Goal: Task Accomplishment & Management: Manage account settings

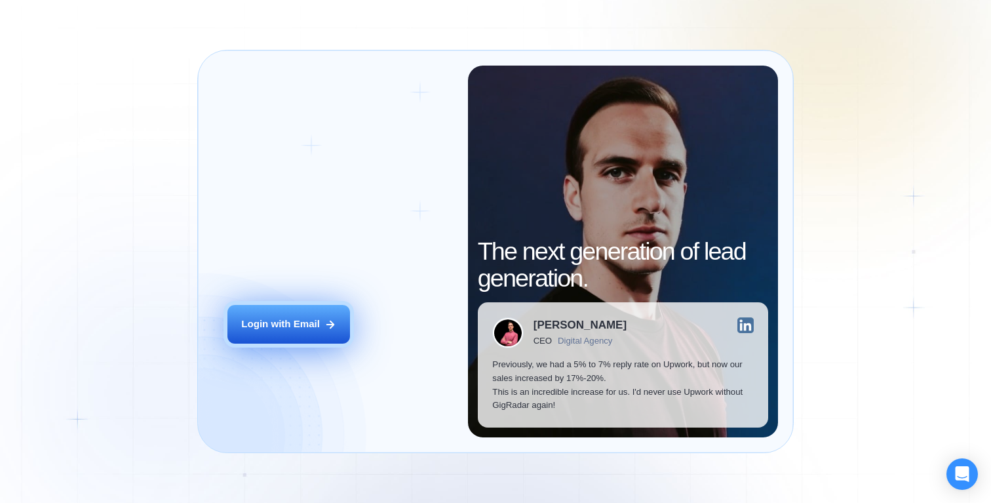
click at [285, 340] on button "Login with Email" at bounding box center [288, 324] width 123 height 39
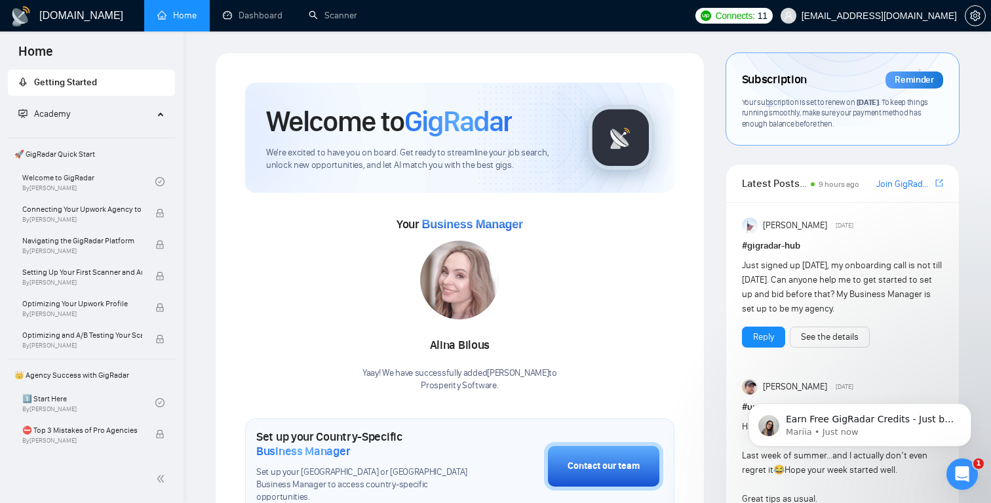
click at [899, 97] on div "Your subscription is set to renew on August 27, 2025 . To keep things running s…" at bounding box center [842, 113] width 201 height 33
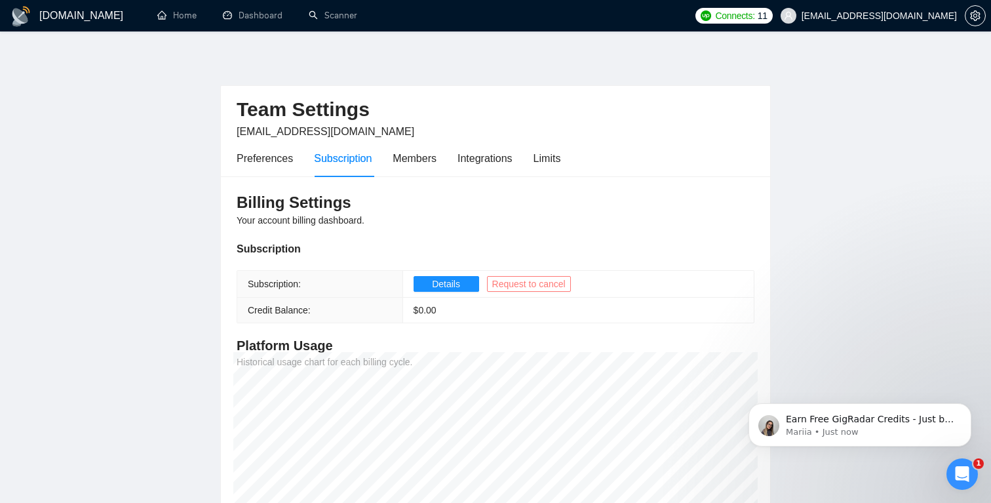
click at [522, 284] on span "Request to cancel" at bounding box center [528, 284] width 73 height 14
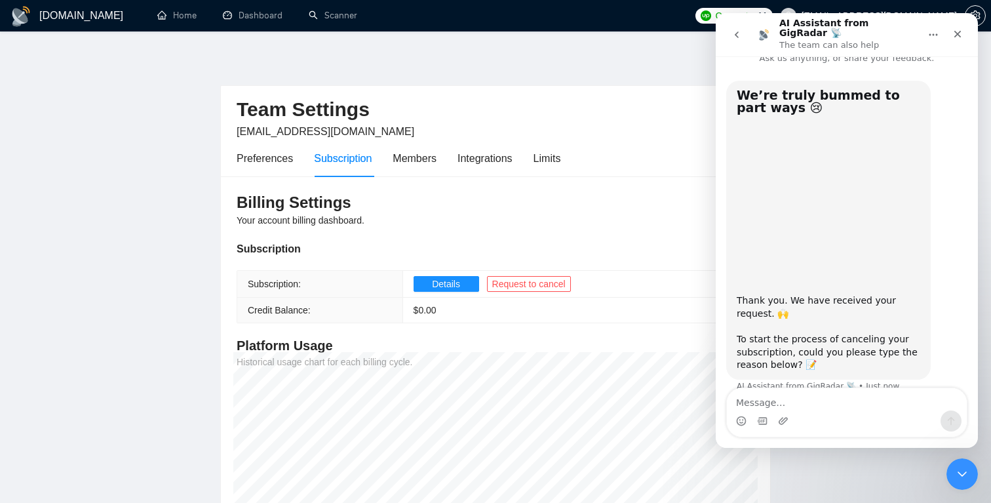
scroll to position [26, 0]
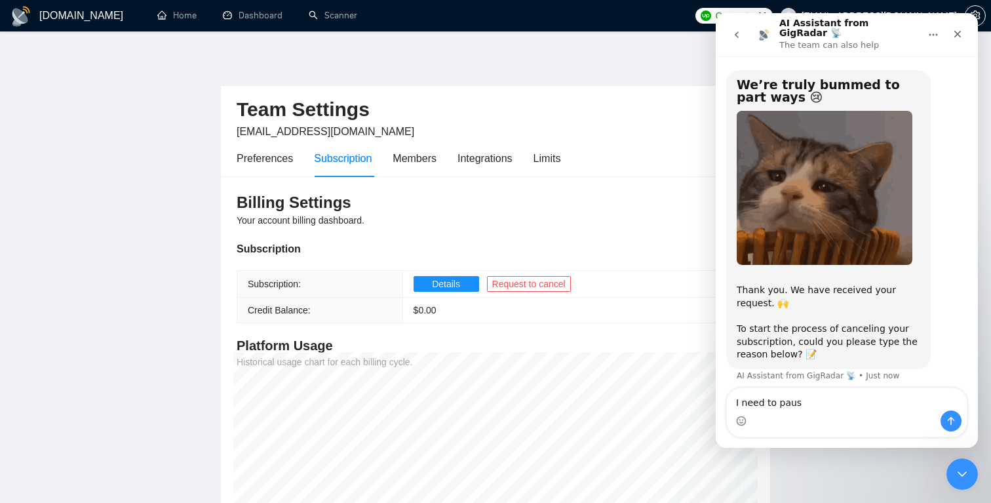
type textarea "I need to pause"
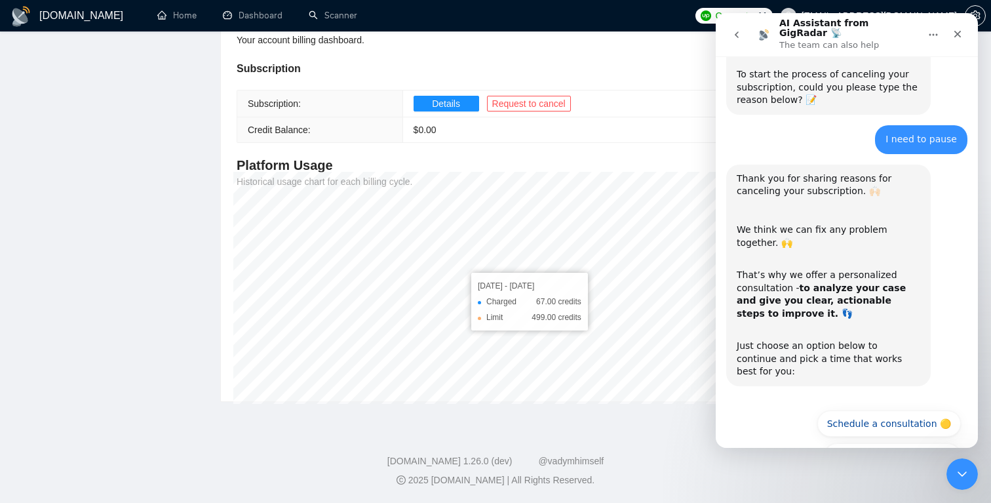
scroll to position [303, 0]
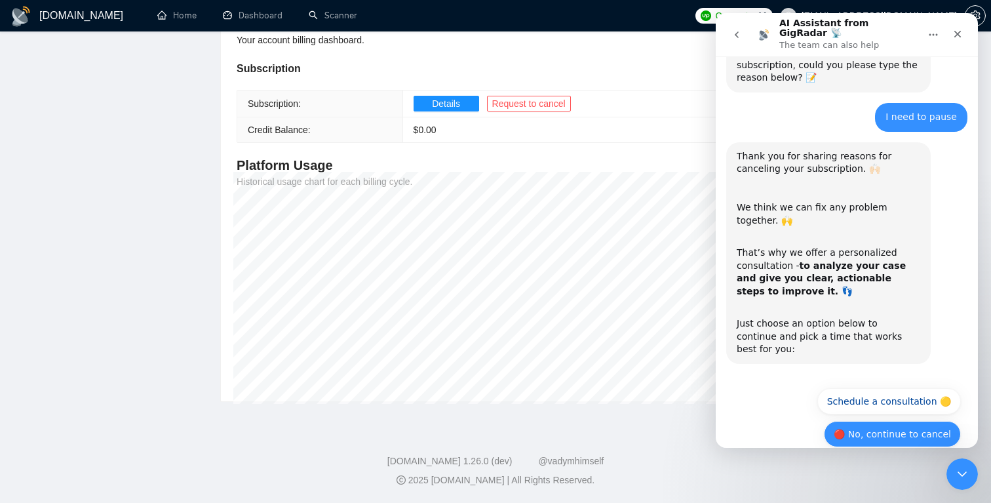
click at [880, 421] on button "🔴 No, continue to cancel" at bounding box center [892, 434] width 137 height 26
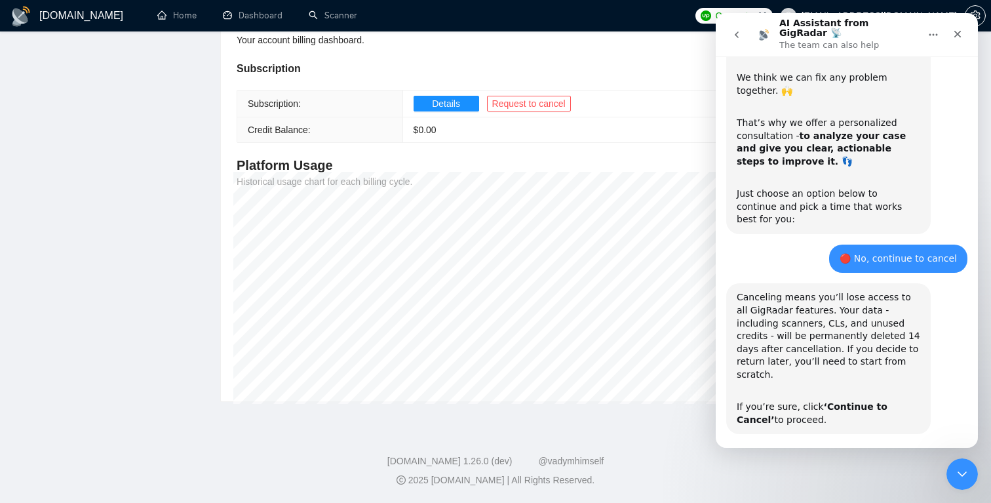
scroll to position [459, 0]
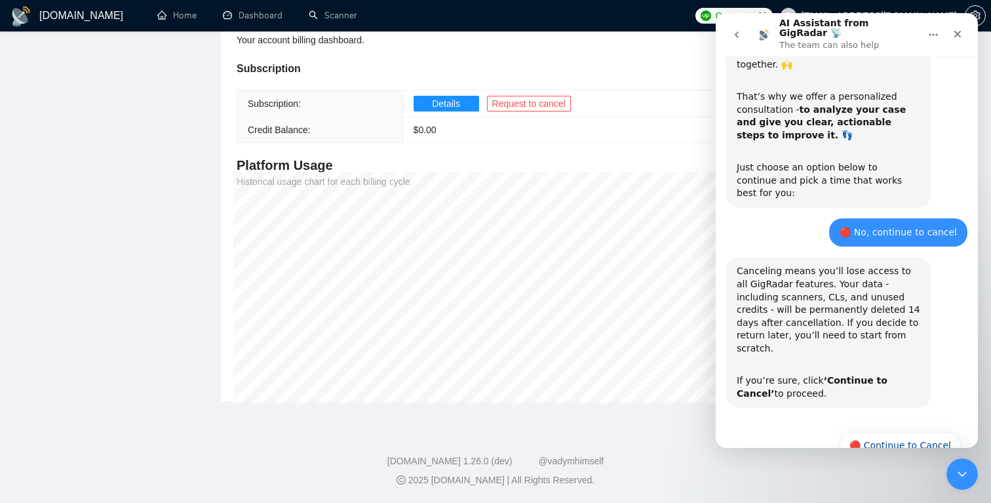
click at [871, 432] on button "🔴 Continue to Cancel" at bounding box center [900, 445] width 121 height 26
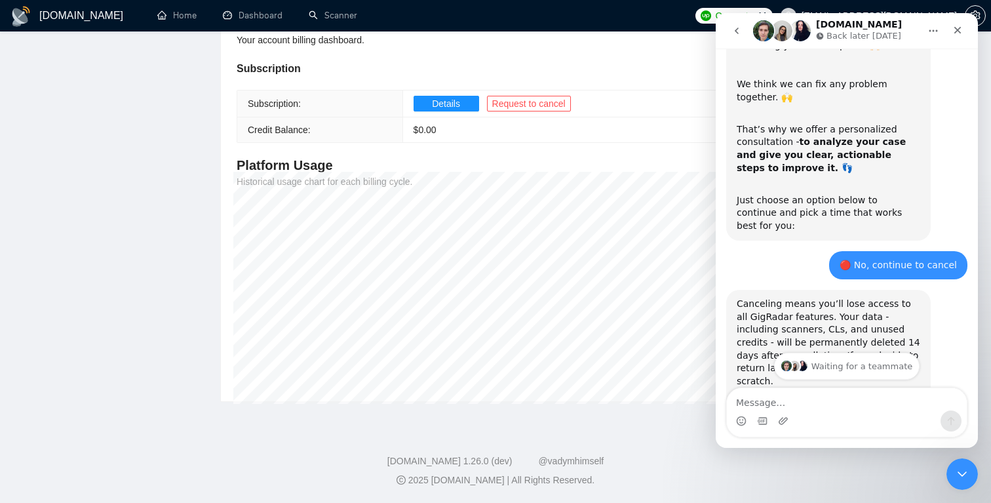
scroll to position [639, 0]
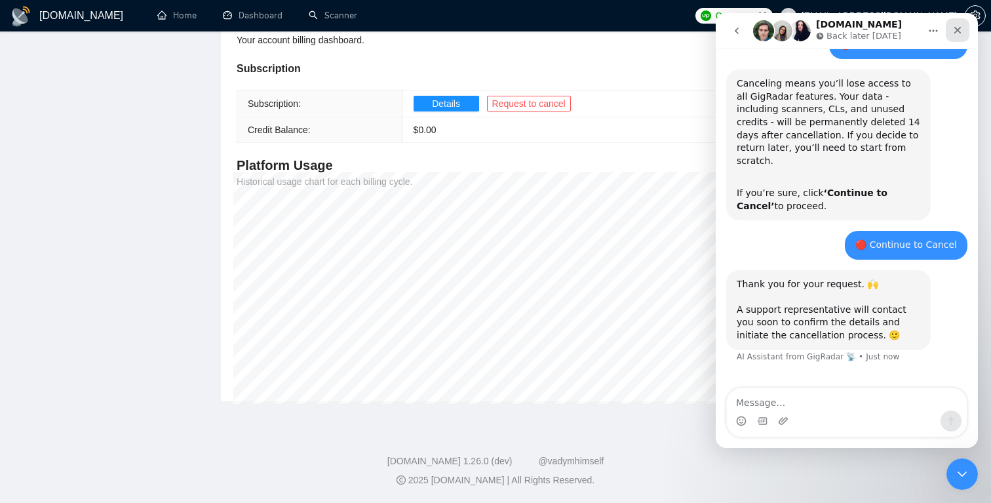
click at [960, 32] on icon "Close" at bounding box center [958, 30] width 7 height 7
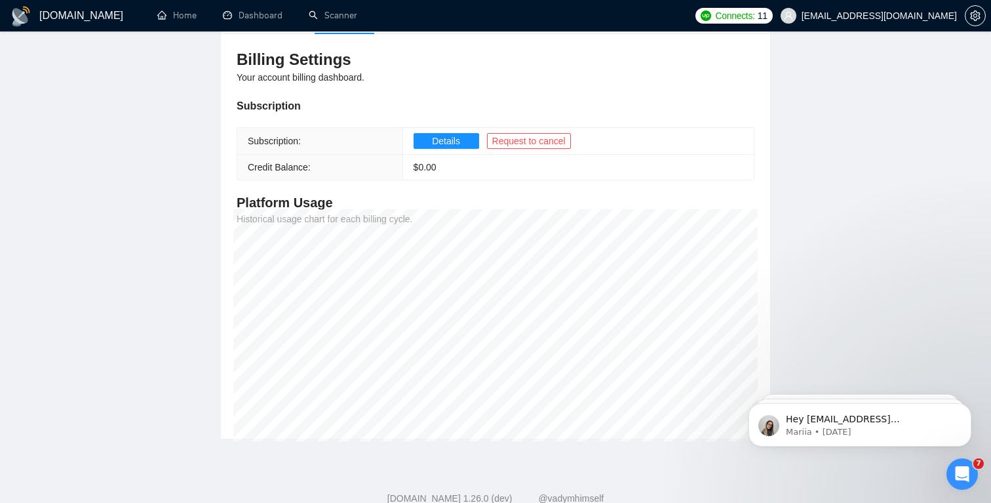
scroll to position [0, 0]
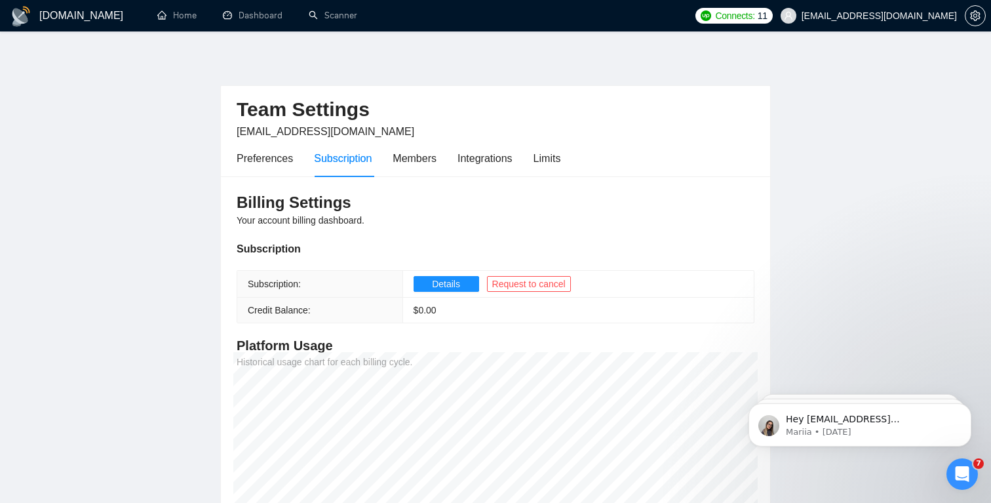
click at [46, 10] on h1 "[DOMAIN_NAME]" at bounding box center [81, 15] width 84 height 31
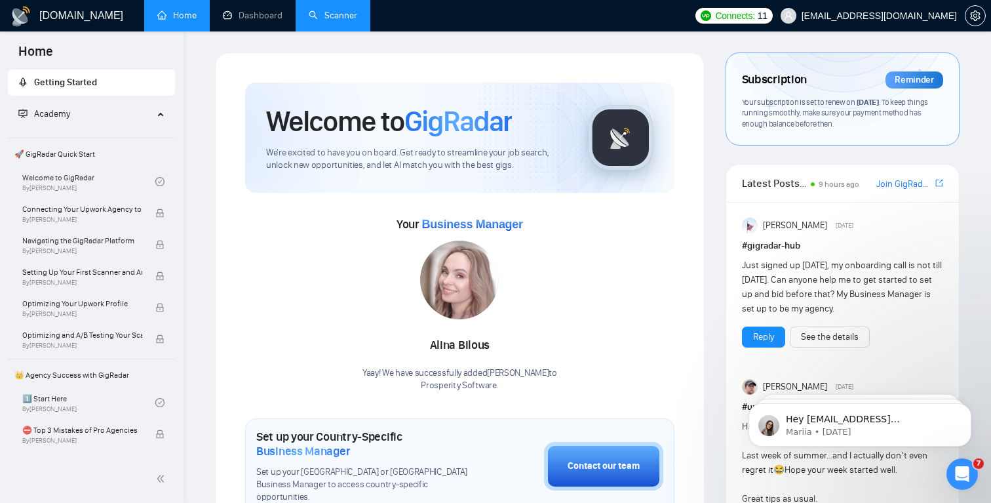
click at [330, 21] on link "Scanner" at bounding box center [333, 15] width 49 height 11
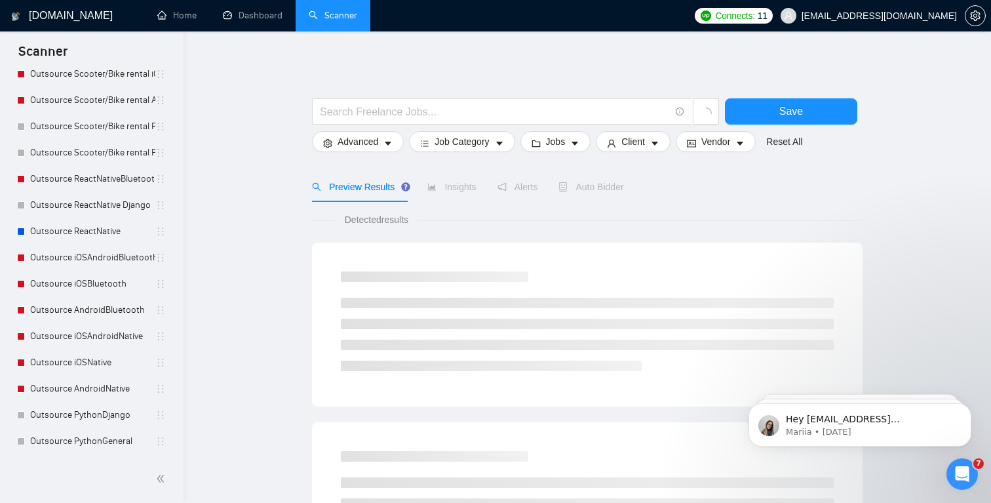
scroll to position [2431, 0]
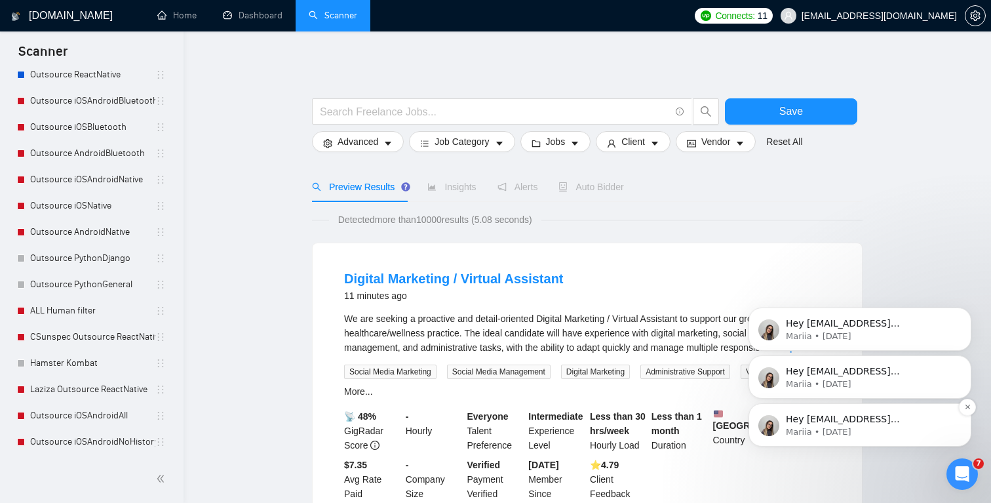
click at [887, 418] on p "Hey [EMAIL_ADDRESS][DOMAIN_NAME], Looks like your Upwork agency Prosperity Soft…" at bounding box center [870, 419] width 169 height 13
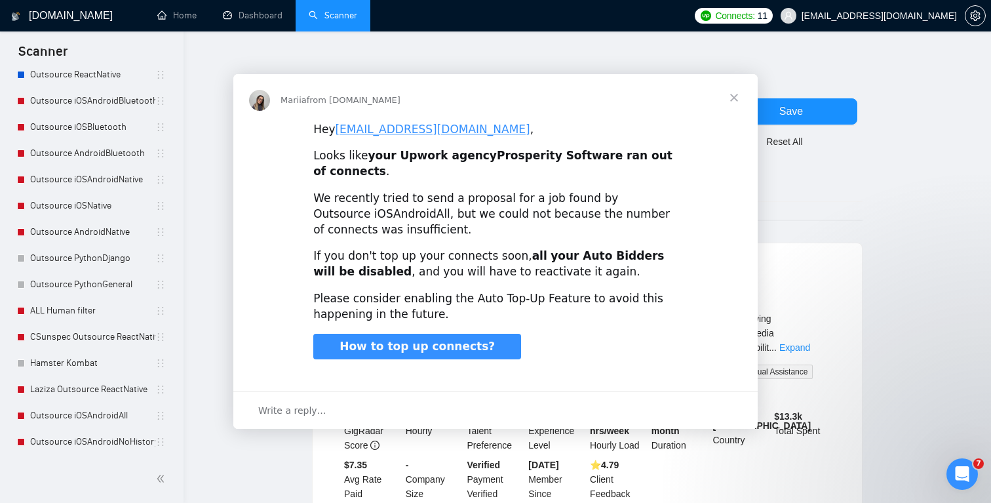
scroll to position [0, 0]
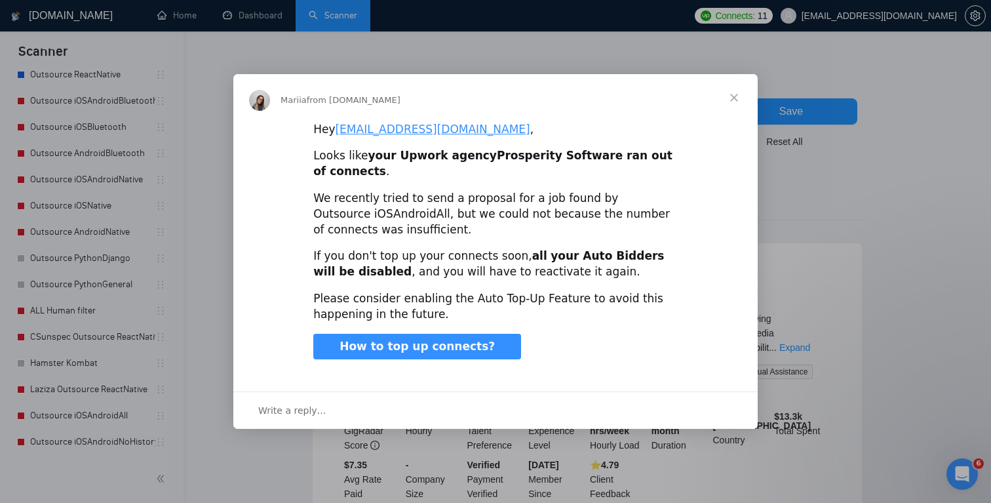
click at [732, 101] on span "Close" at bounding box center [734, 97] width 47 height 47
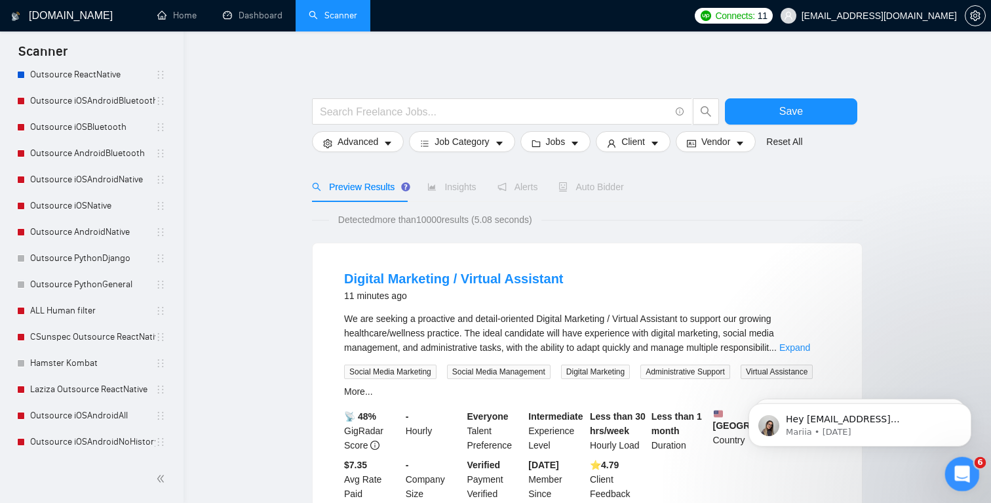
click at [969, 475] on div "Open Intercom Messenger" at bounding box center [960, 471] width 43 height 43
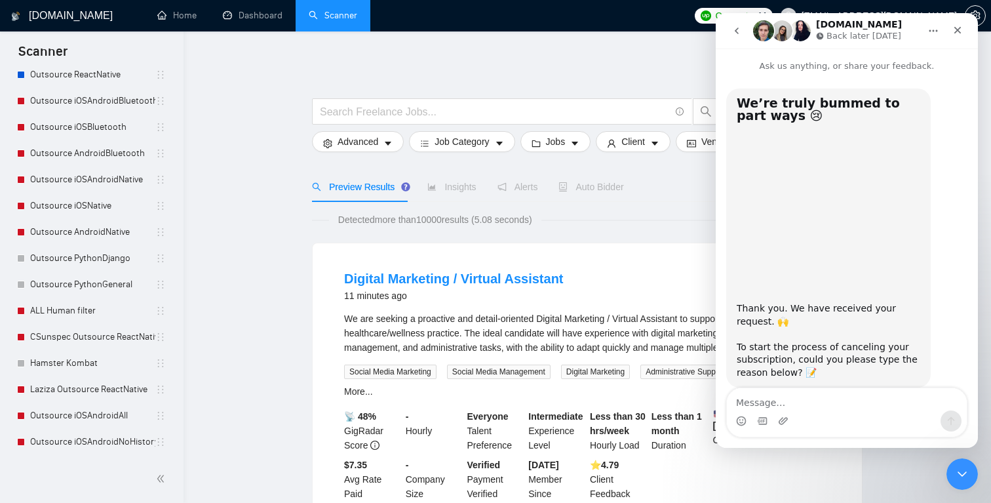
scroll to position [639, 0]
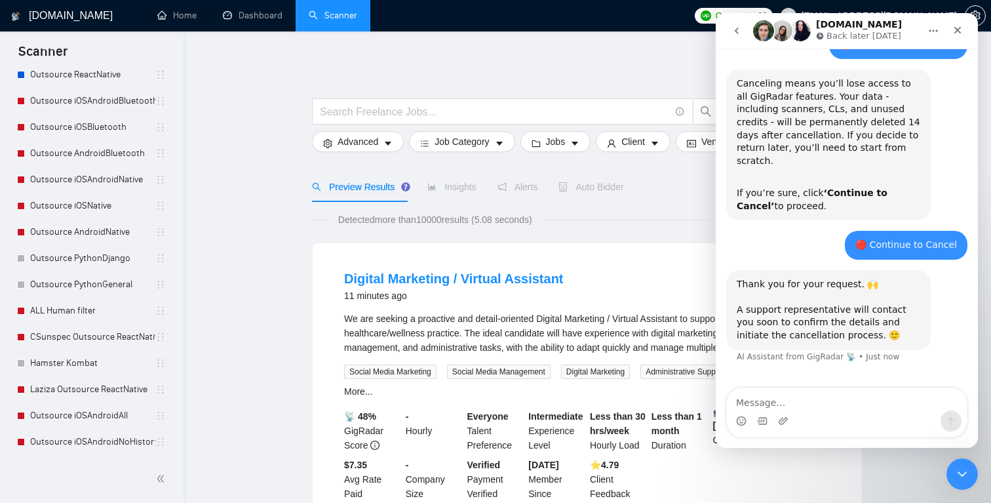
click at [738, 26] on icon "go back" at bounding box center [737, 31] width 10 height 10
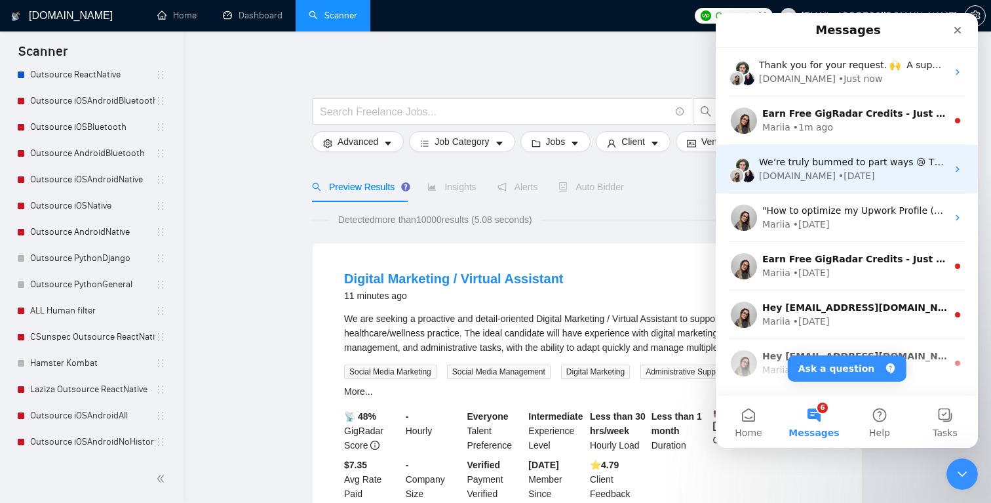
click at [849, 172] on div "GigRadar.io • 1w ago" at bounding box center [853, 176] width 188 height 14
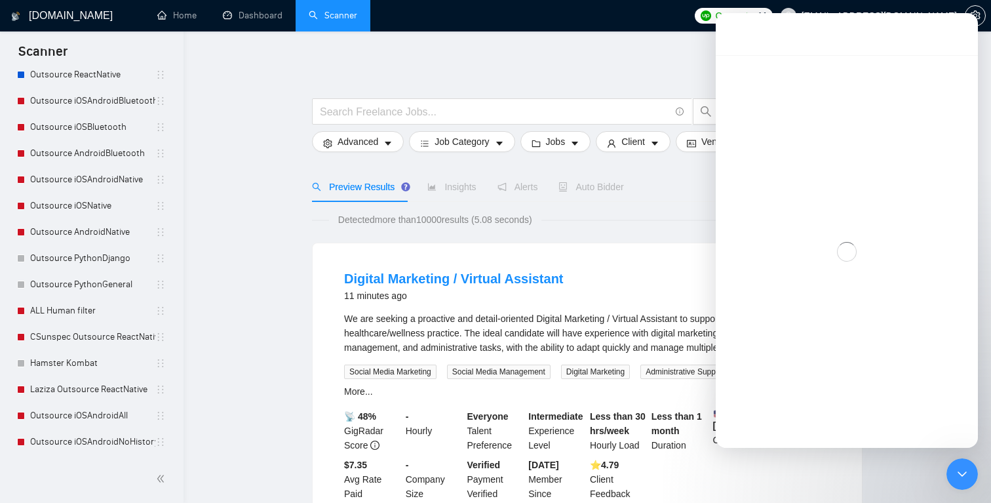
scroll to position [315, 0]
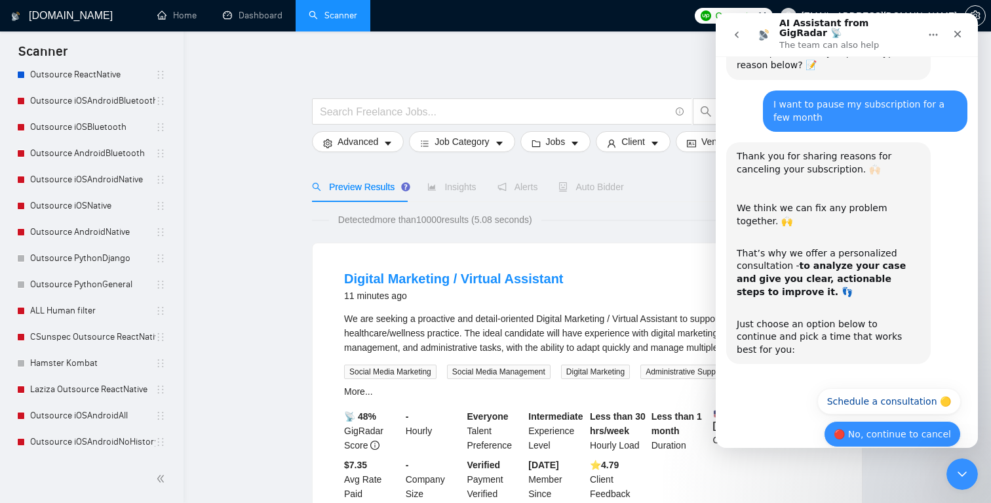
click at [912, 421] on button "🔴 No, continue to cancel" at bounding box center [892, 434] width 137 height 26
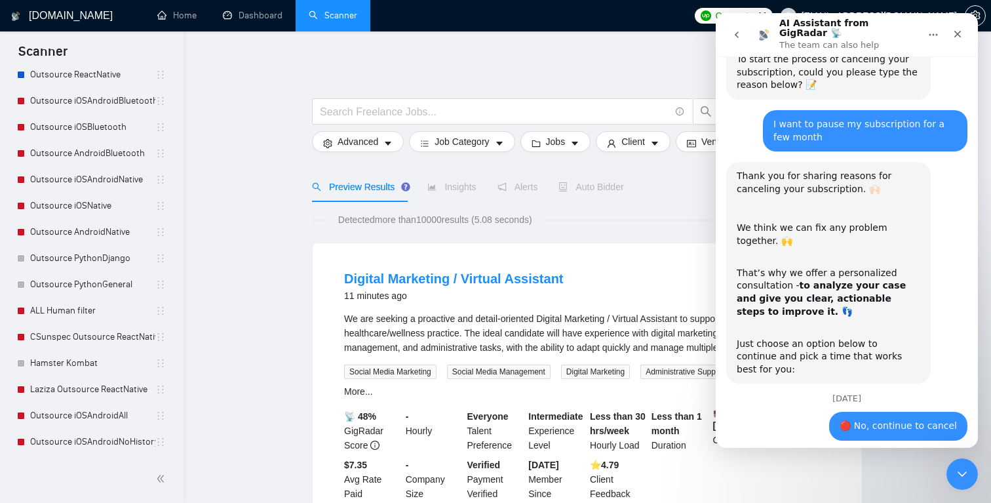
scroll to position [294, 0]
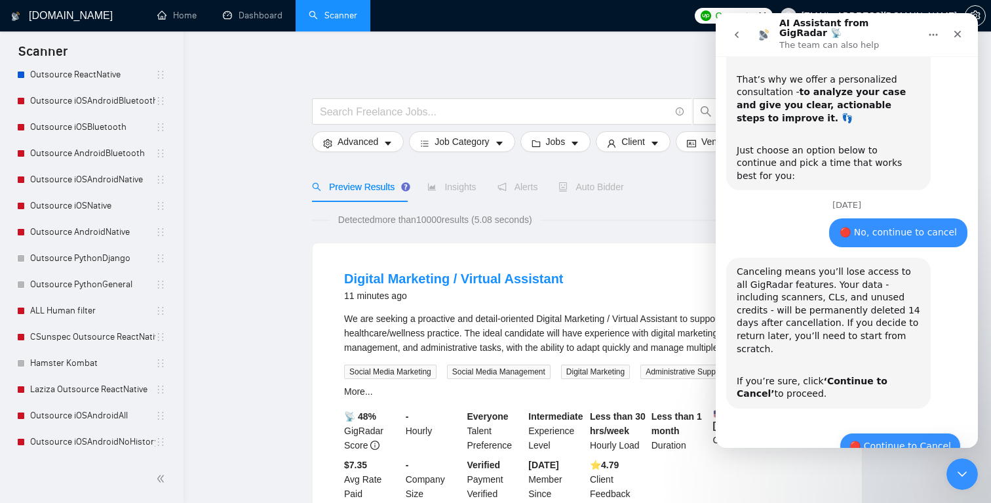
click at [913, 433] on button "🔴 Continue to Cancel" at bounding box center [900, 446] width 121 height 26
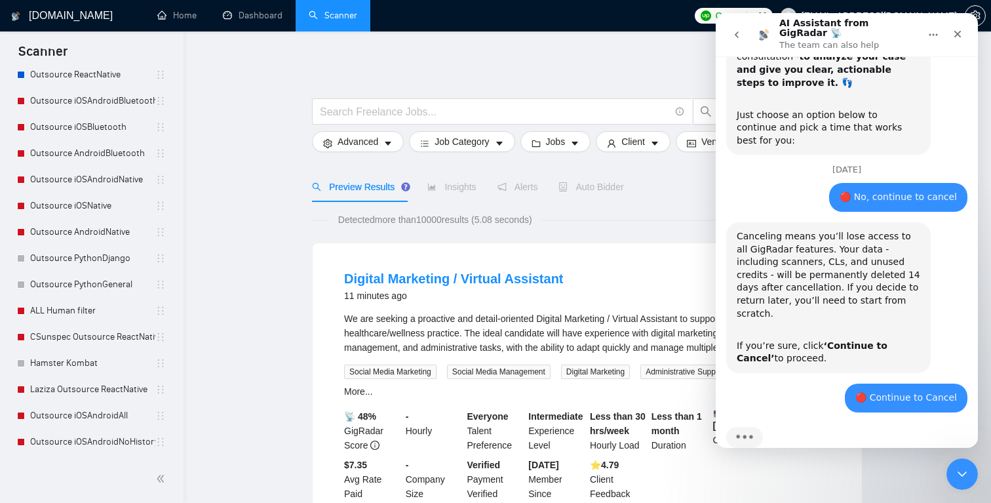
scroll to position [585, 0]
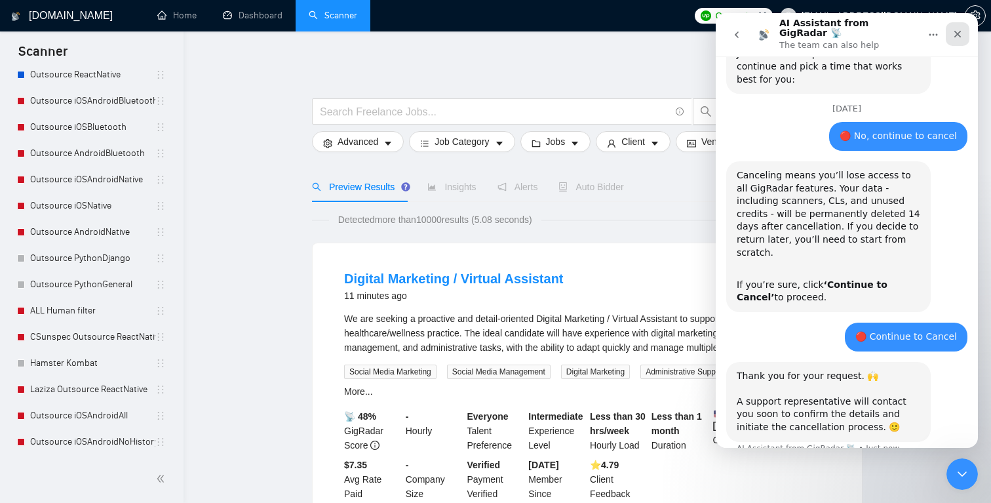
drag, startPoint x: 960, startPoint y: 28, endPoint x: 1683, endPoint y: 37, distance: 723.2
click at [960, 31] on icon "Close" at bounding box center [958, 34] width 7 height 7
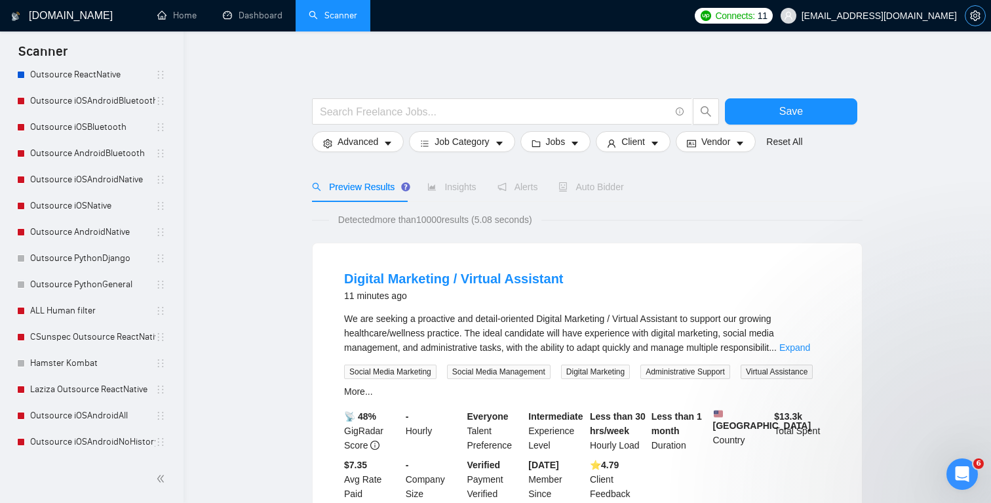
click at [973, 20] on icon "setting" at bounding box center [975, 15] width 10 height 10
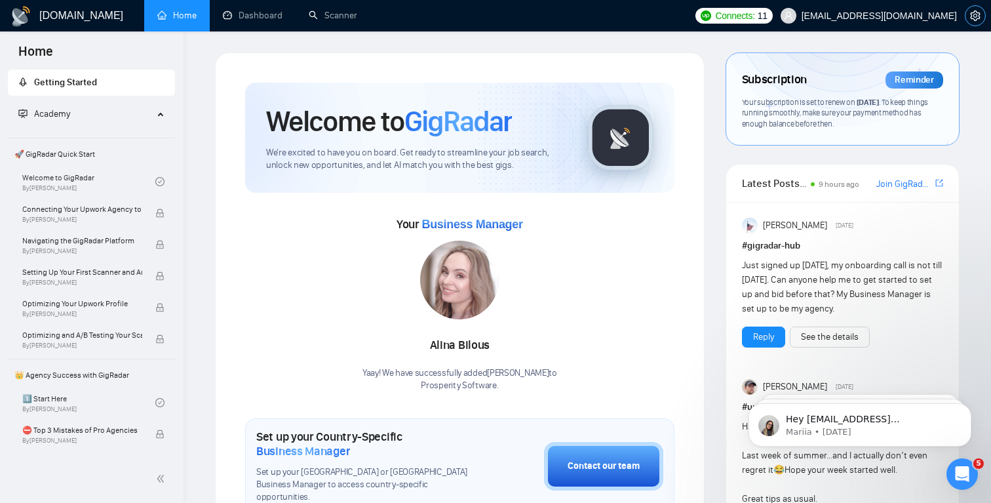
click at [968, 16] on span "setting" at bounding box center [976, 15] width 20 height 10
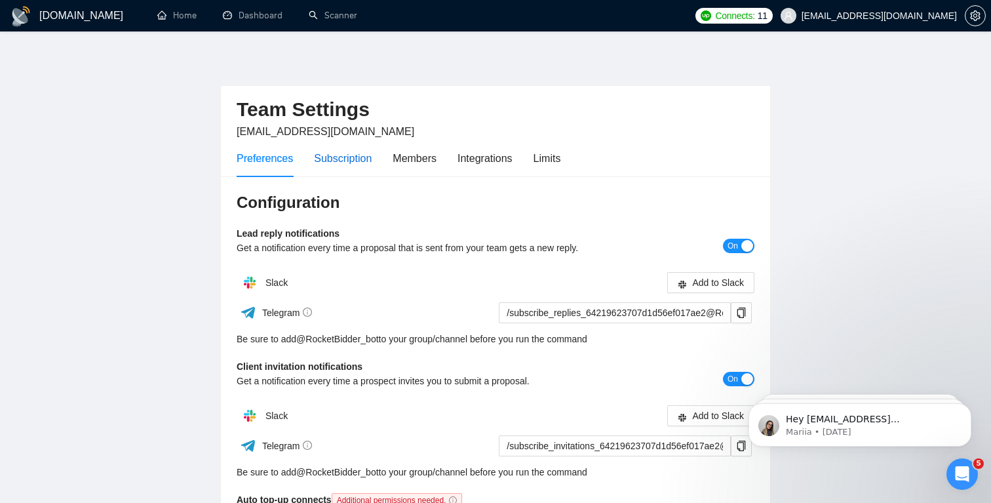
click at [346, 165] on div "Subscription" at bounding box center [343, 158] width 58 height 16
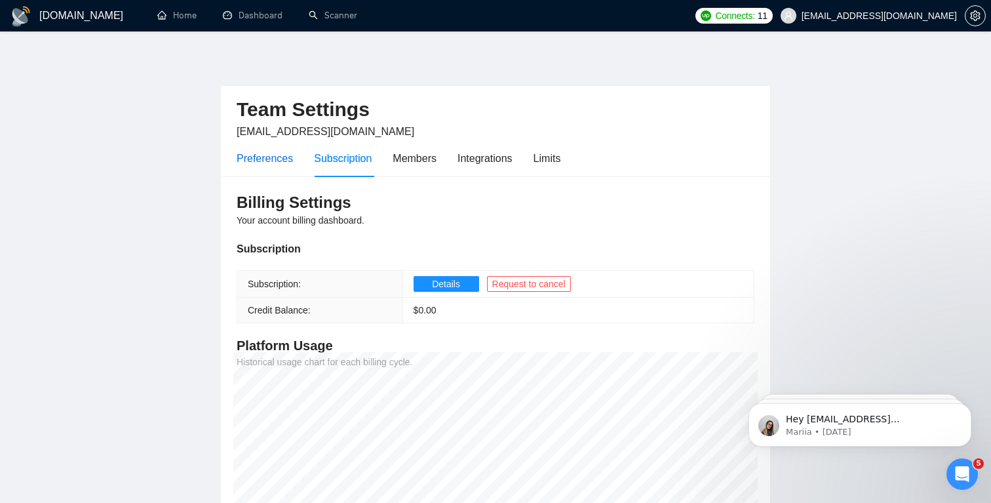
click at [258, 159] on div "Preferences" at bounding box center [265, 158] width 56 height 16
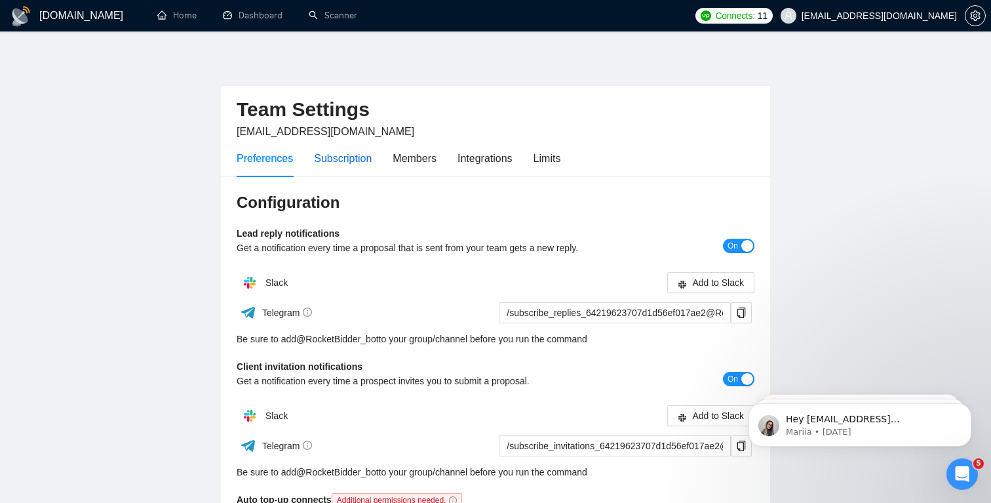
click at [336, 153] on div "Subscription" at bounding box center [343, 158] width 58 height 16
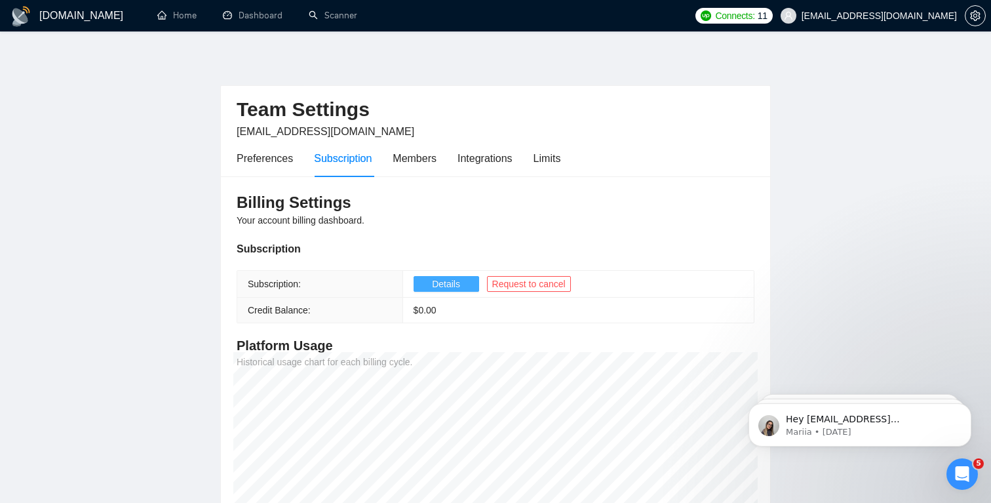
click at [452, 283] on span "Details" at bounding box center [446, 284] width 28 height 14
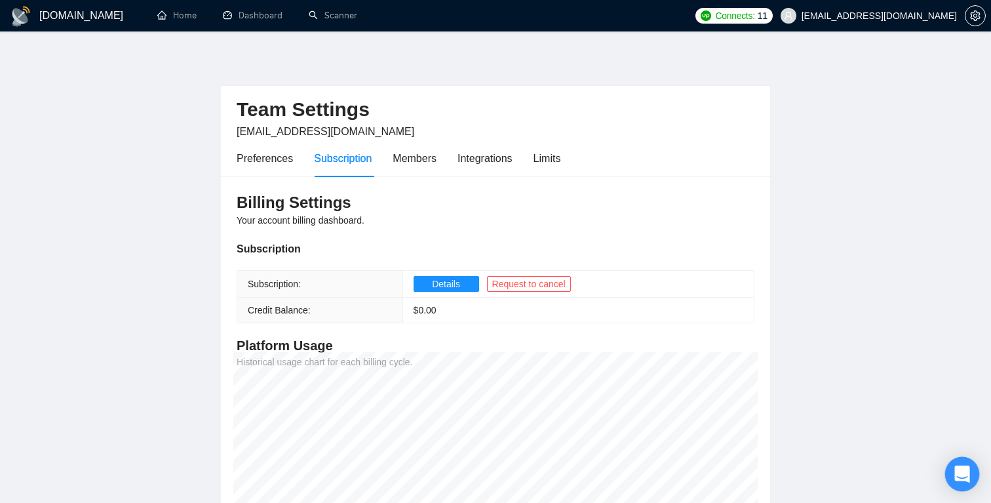
click at [969, 474] on div "Open Intercom Messenger" at bounding box center [962, 474] width 35 height 35
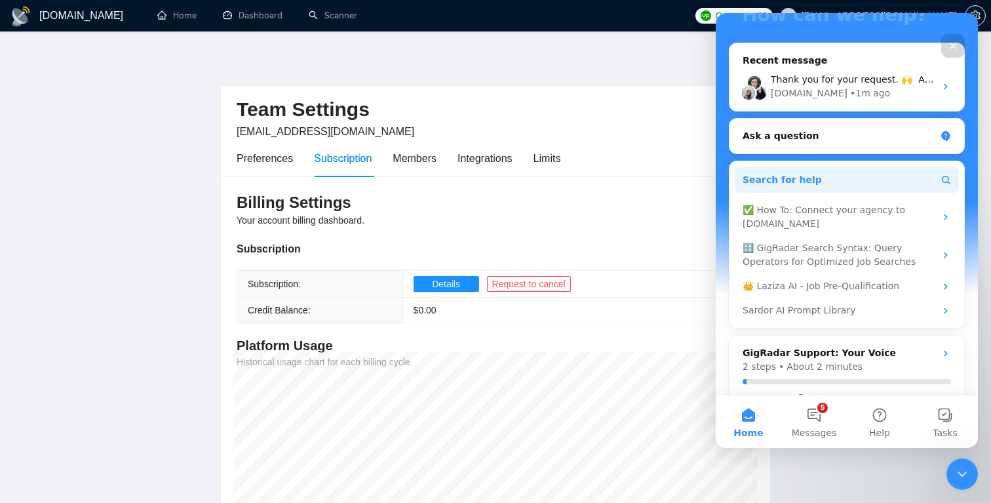
scroll to position [170, 0]
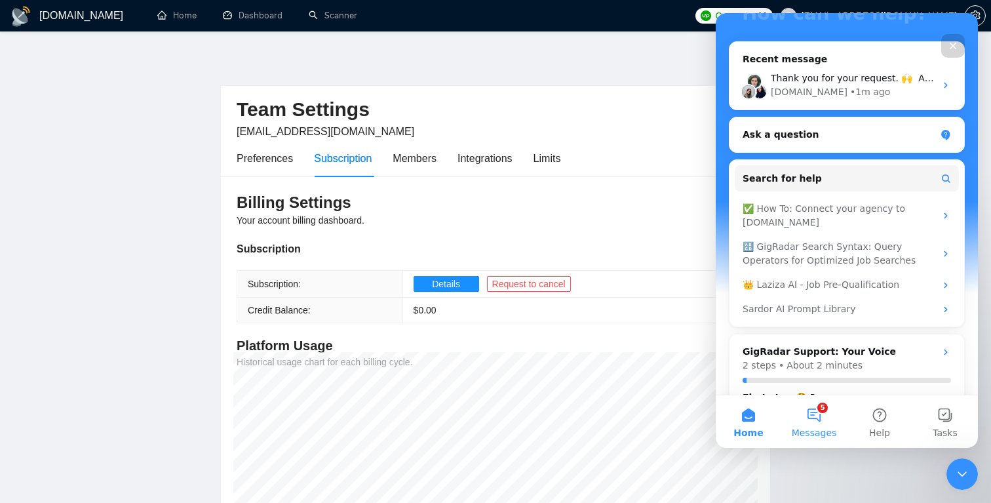
click at [816, 434] on span "Messages" at bounding box center [814, 432] width 45 height 9
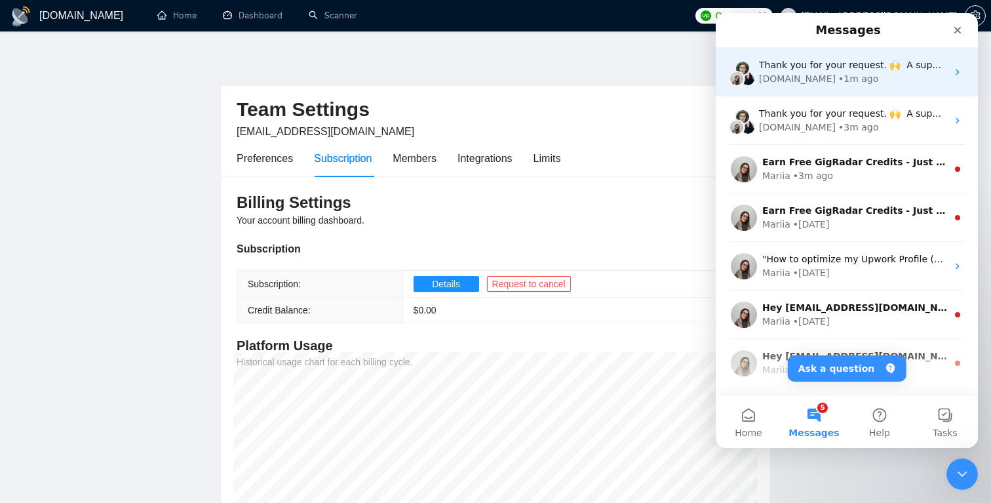
click at [842, 84] on div "• 1m ago" at bounding box center [858, 79] width 40 height 14
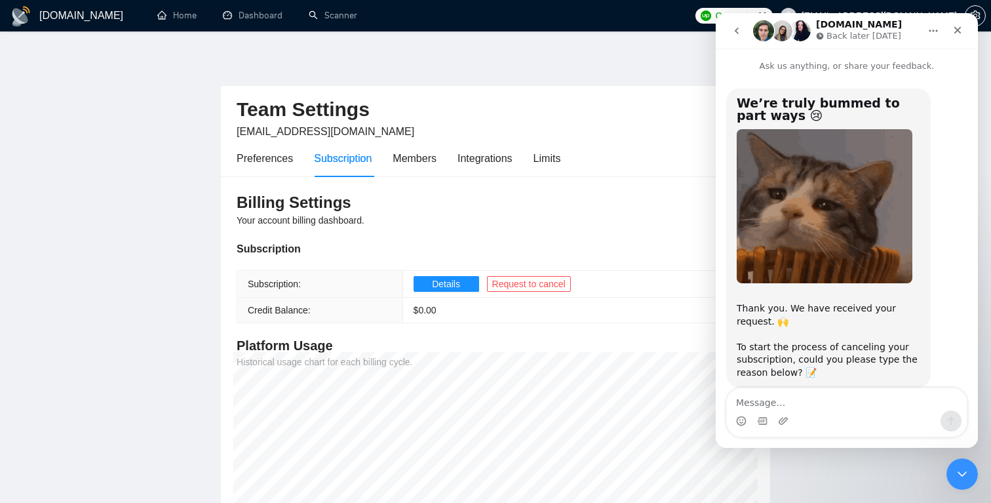
scroll to position [669, 0]
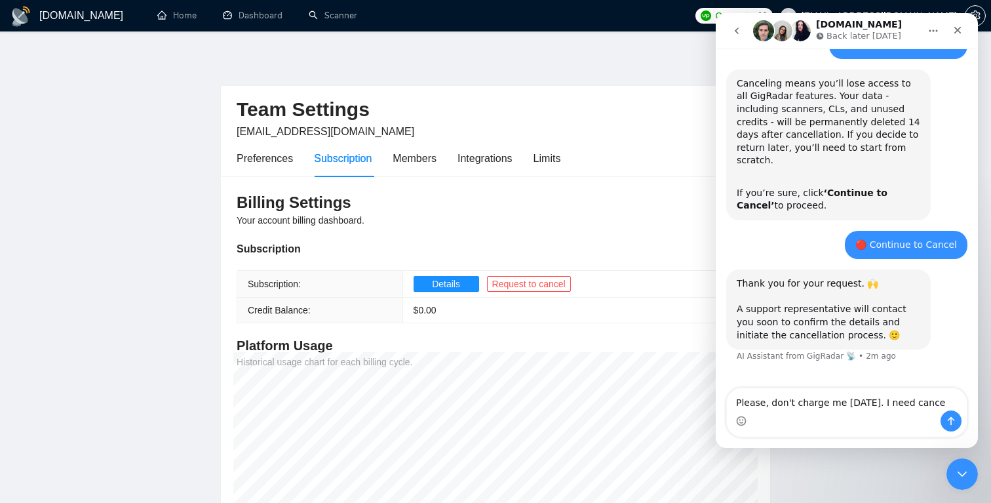
type textarea "Please, don't charge me tomorrow. I need cancel"
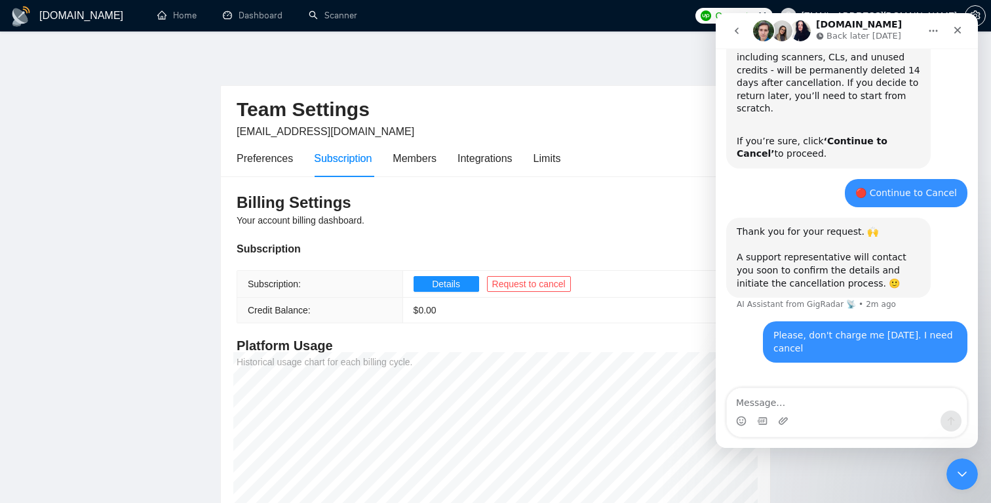
click at [934, 32] on icon "Home" at bounding box center [933, 31] width 10 height 10
click at [610, 167] on div "Preferences Subscription Members Integrations Limits" at bounding box center [496, 158] width 518 height 37
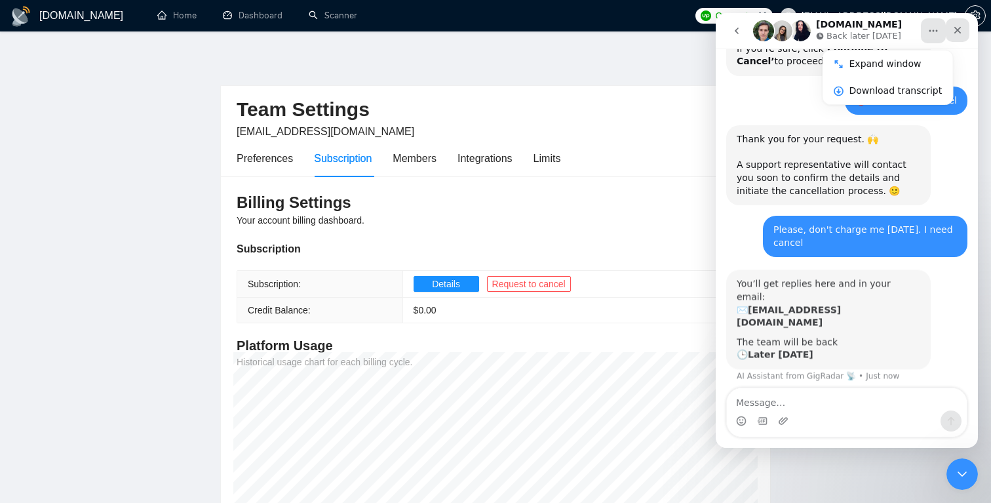
scroll to position [808, 0]
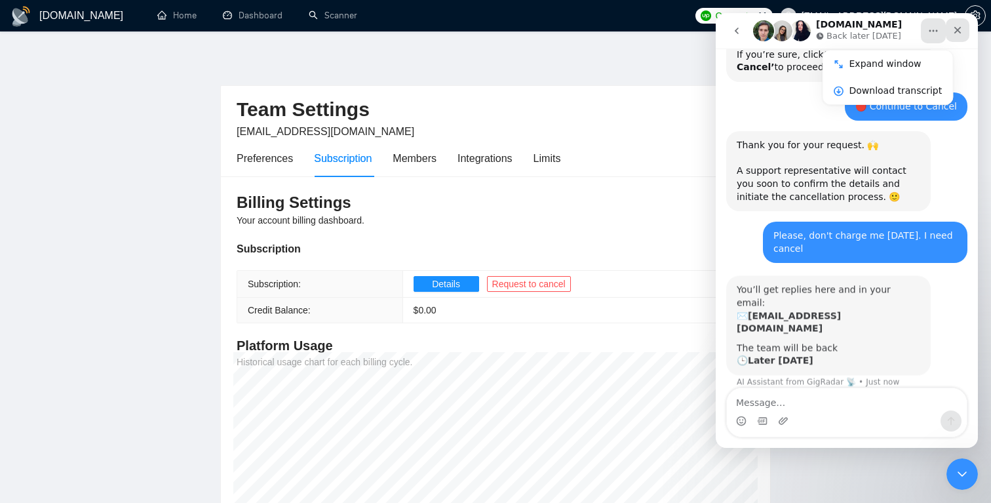
click at [960, 31] on icon "Close" at bounding box center [958, 30] width 10 height 10
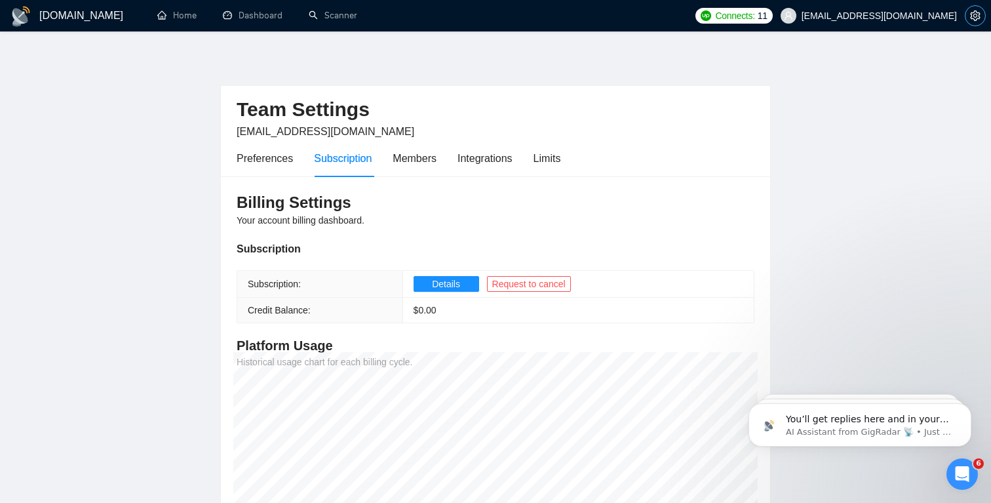
scroll to position [827, 0]
click at [975, 22] on button "button" at bounding box center [975, 15] width 21 height 21
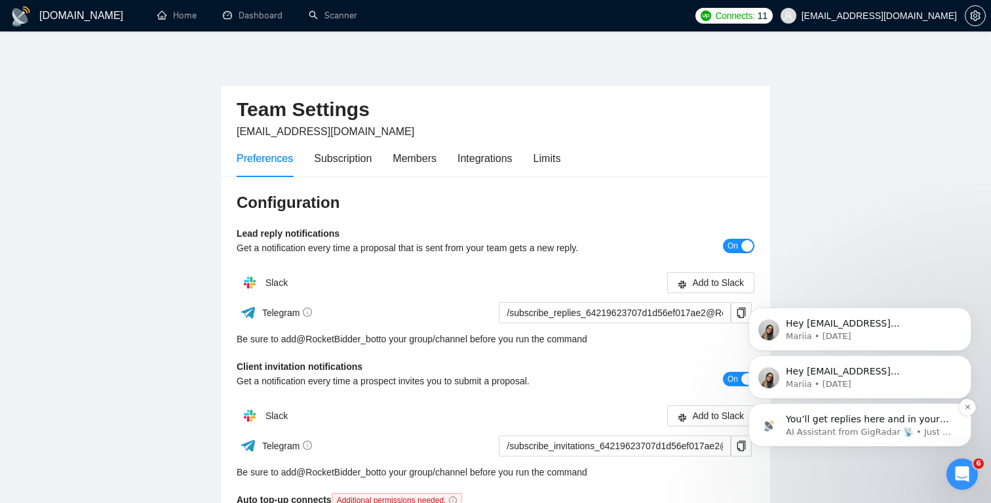
click at [865, 437] on p "AI Assistant from GigRadar 📡 • Just now" at bounding box center [870, 432] width 169 height 12
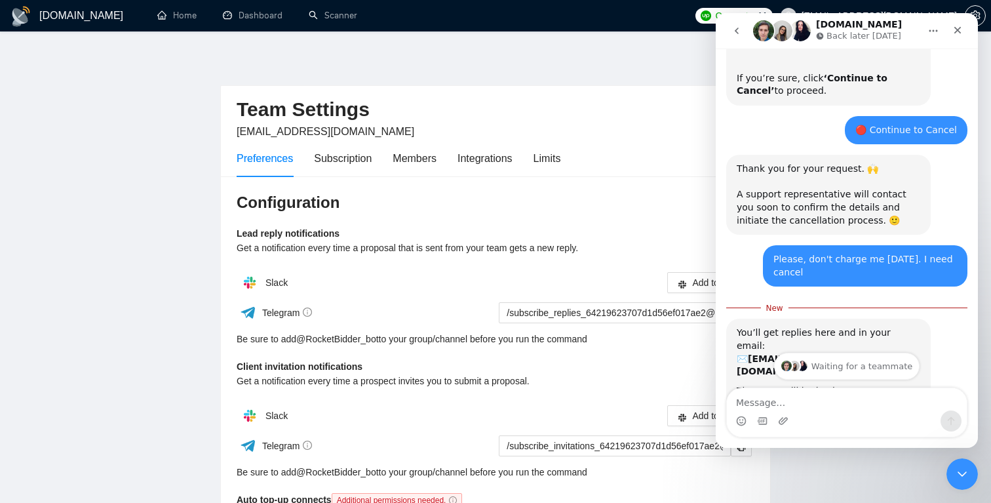
scroll to position [827, 0]
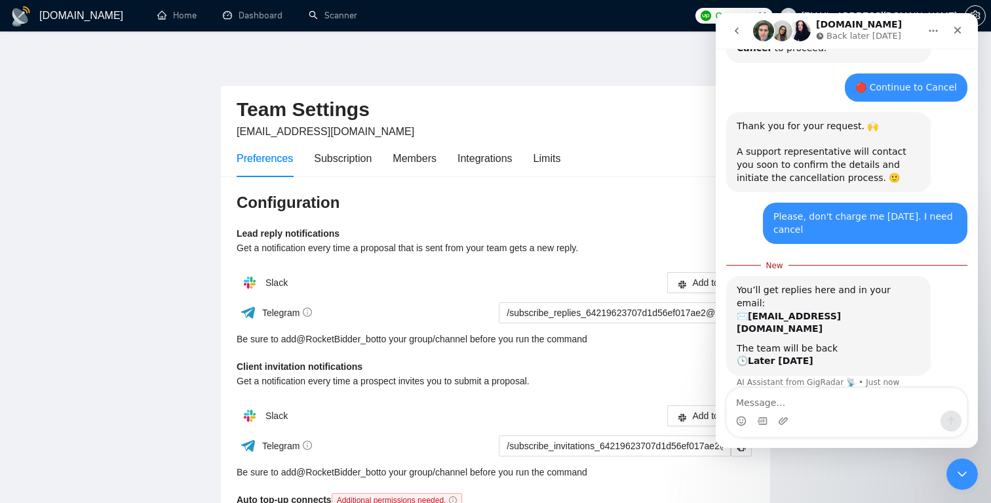
click at [632, 113] on h2 "Team Settings" at bounding box center [496, 109] width 518 height 27
click at [959, 28] on icon "Close" at bounding box center [958, 30] width 7 height 7
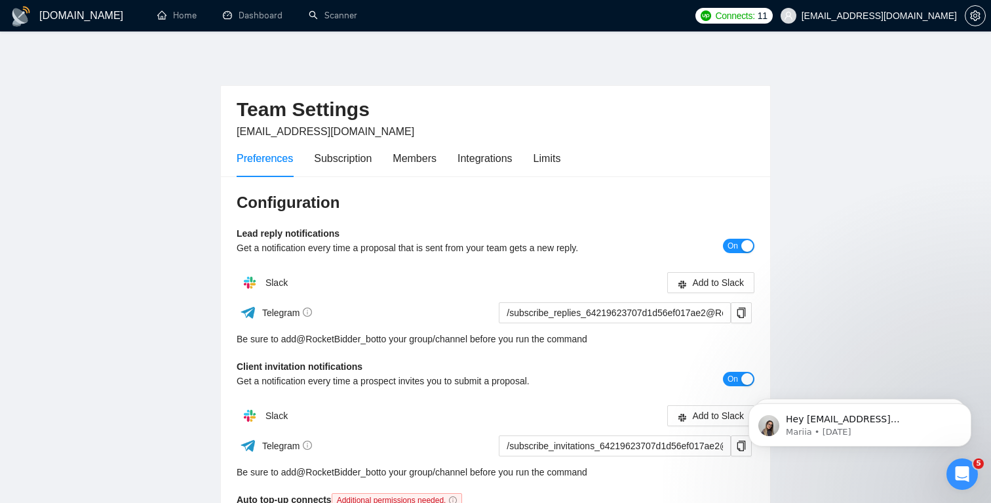
scroll to position [0, 0]
